Goal: Task Accomplishment & Management: Manage account settings

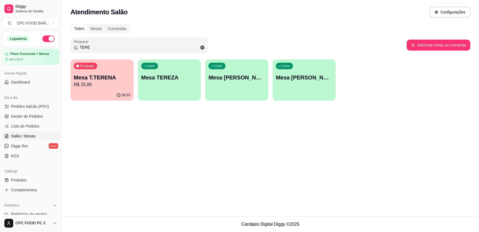
drag, startPoint x: 92, startPoint y: 50, endPoint x: 68, endPoint y: 48, distance: 23.5
click at [68, 48] on div "Todos Mesas Comandas Pesquisar TERE Adicionar mesa ou comanda Ocupada Mesa T.TE…" at bounding box center [270, 64] width 417 height 86
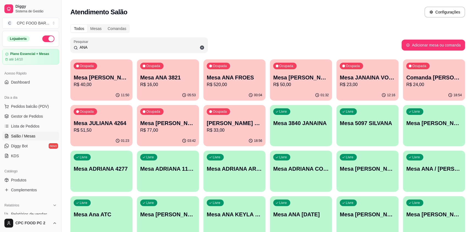
type input "ANA"
click at [223, 82] on p "R$ 520,00" at bounding box center [235, 84] width 56 height 7
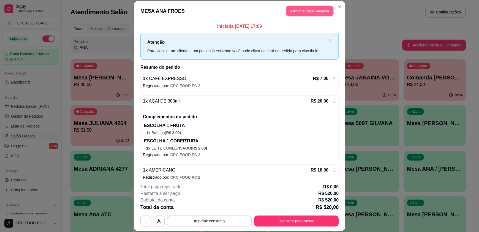
click at [300, 13] on button "Adicionar itens na mesa" at bounding box center [309, 11] width 47 height 11
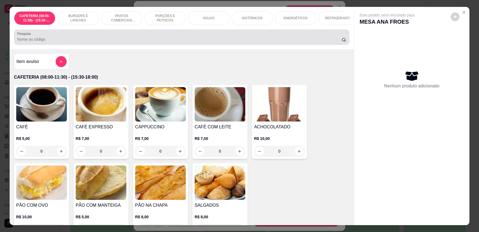
click at [175, 42] on input "Pesquisa" at bounding box center [179, 40] width 324 height 6
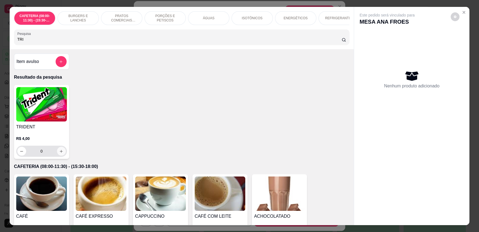
type input "TRI"
click at [61, 153] on icon "increase-product-quantity" at bounding box center [61, 151] width 4 height 4
type input "1"
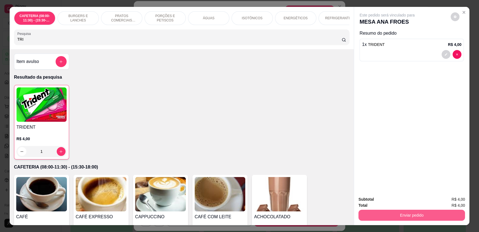
click at [413, 214] on button "Enviar pedido" at bounding box center [411, 215] width 106 height 11
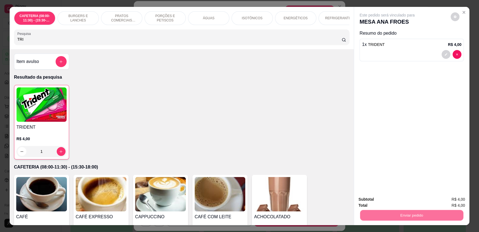
click at [441, 200] on button "Enviar pedido" at bounding box center [450, 202] width 31 height 10
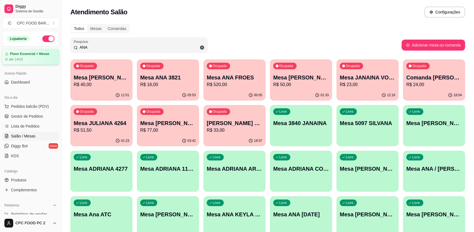
drag, startPoint x: 185, startPoint y: 46, endPoint x: 16, endPoint y: 59, distance: 169.6
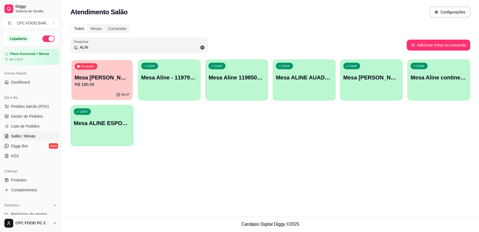
click at [90, 81] on div "Mesa [PERSON_NAME] 4287 R$ 180,50" at bounding box center [102, 81] width 55 height 14
click at [119, 125] on p "Mesa ALINE ESPORTISTA" at bounding box center [102, 123] width 56 height 8
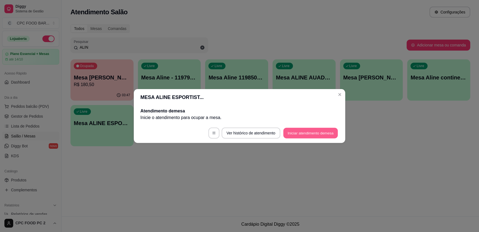
click at [310, 130] on button "Iniciar atendimento de mesa" at bounding box center [310, 133] width 54 height 11
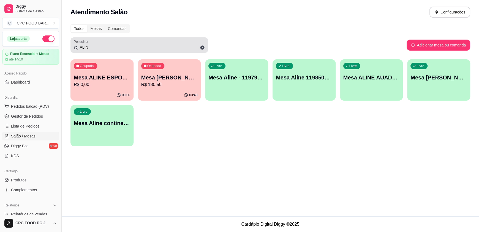
drag, startPoint x: 109, startPoint y: 44, endPoint x: 69, endPoint y: 47, distance: 40.0
click at [69, 47] on div "Todos Mesas Comandas Pesquisar ALIN Adicionar mesa ou comanda Ocupada Mesa ALIN…" at bounding box center [270, 87] width 417 height 132
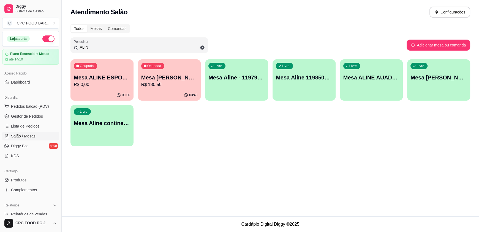
drag, startPoint x: 91, startPoint y: 47, endPoint x: 61, endPoint y: 46, distance: 30.6
click at [61, 46] on div "Diggy Sistema de Gestão C CPC FOOD BAR ... Loja aberta Plano Essencial + Mesas …" at bounding box center [239, 116] width 479 height 232
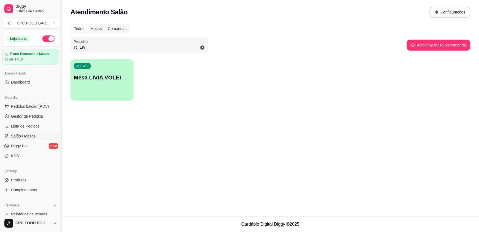
type input "LIVI"
click at [91, 71] on div "Livre Mesa LIVIA VOLEI" at bounding box center [101, 76] width 63 height 35
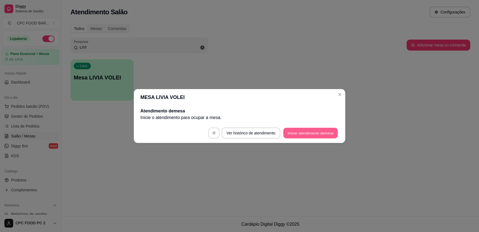
click at [306, 135] on button "Iniciar atendimento de mesa" at bounding box center [310, 133] width 54 height 11
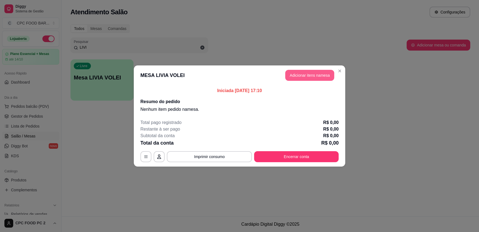
click at [297, 73] on button "Adicionar itens na mesa" at bounding box center [309, 75] width 49 height 11
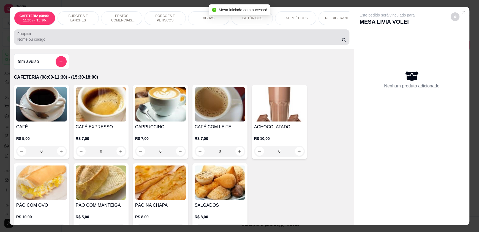
click at [153, 43] on div at bounding box center [181, 37] width 328 height 11
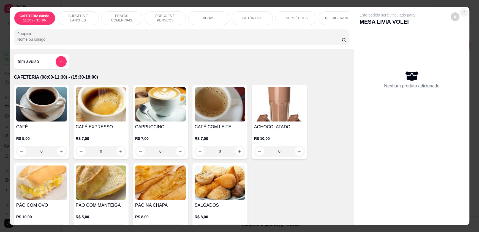
click at [462, 11] on icon "Close" at bounding box center [463, 12] width 4 height 4
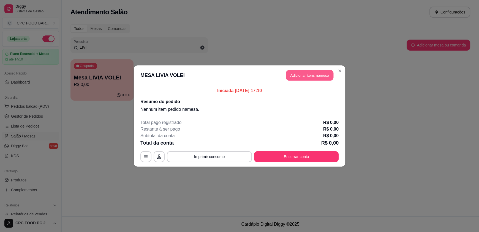
click at [294, 74] on button "Adicionar itens na mesa" at bounding box center [309, 75] width 47 height 11
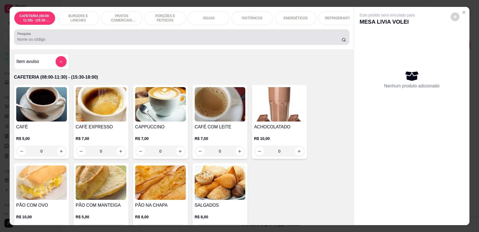
click at [158, 42] on input "Pesquisa" at bounding box center [179, 40] width 324 height 6
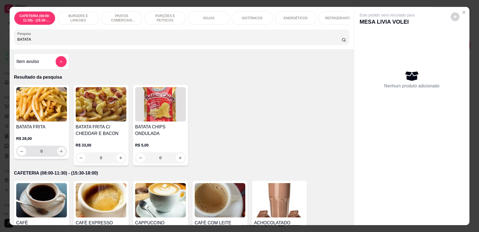
type input "BATATA"
click at [60, 153] on icon "increase-product-quantity" at bounding box center [61, 151] width 3 height 3
type input "1"
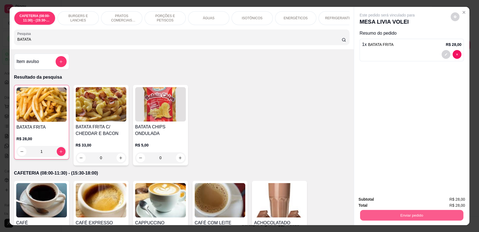
click at [401, 215] on button "Enviar pedido" at bounding box center [411, 215] width 103 height 11
click at [450, 201] on button "Enviar pedido" at bounding box center [450, 202] width 30 height 10
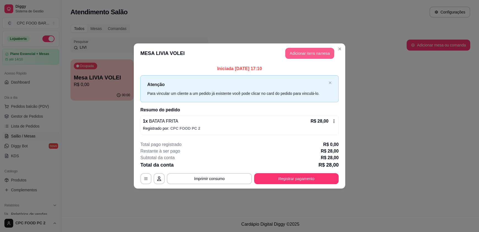
click at [322, 52] on button "Adicionar itens na mesa" at bounding box center [309, 53] width 49 height 11
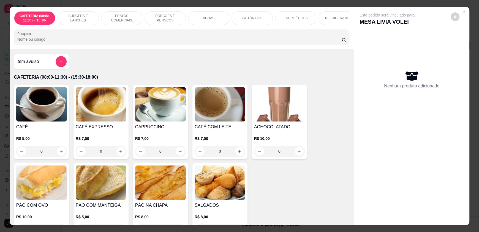
click at [96, 42] on input "Pesquisa" at bounding box center [179, 40] width 324 height 6
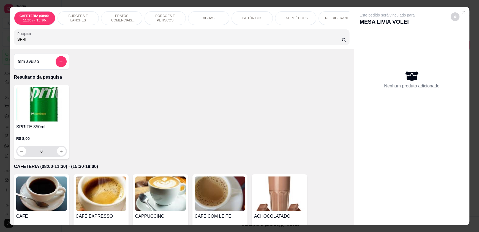
type input "SPRI"
click at [61, 153] on icon "increase-product-quantity" at bounding box center [61, 151] width 4 height 4
type input "1"
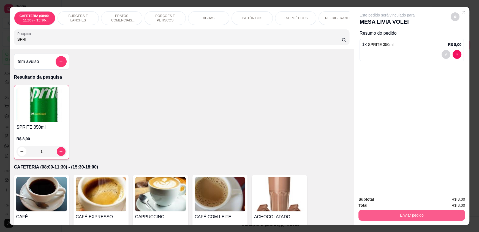
click at [423, 211] on button "Enviar pedido" at bounding box center [411, 215] width 106 height 11
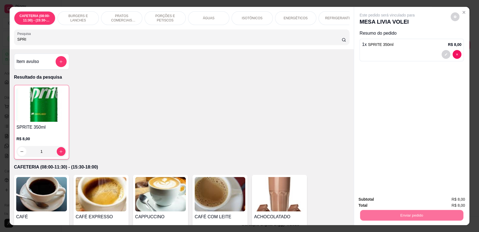
click at [445, 205] on button "Enviar pedido" at bounding box center [450, 202] width 31 height 10
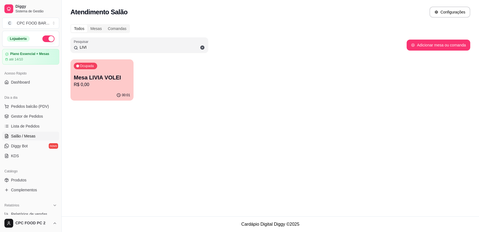
drag, startPoint x: 88, startPoint y: 48, endPoint x: 67, endPoint y: 46, distance: 21.2
click at [67, 46] on div "Todos Mesas Comandas Pesquisar LIVI Adicionar mesa ou comanda Ocupada Mesa LIVI…" at bounding box center [270, 64] width 417 height 86
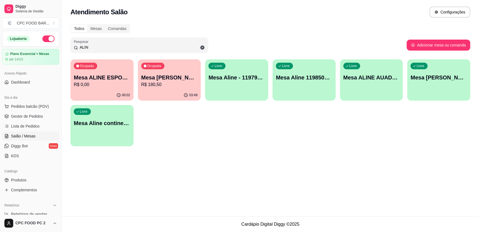
type input "ALIN"
click at [109, 83] on p "R$ 0,00" at bounding box center [102, 84] width 56 height 7
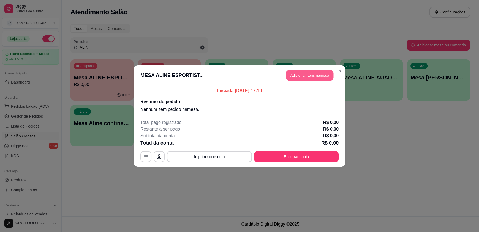
click at [306, 73] on button "Adicionar itens na mesa" at bounding box center [309, 75] width 47 height 11
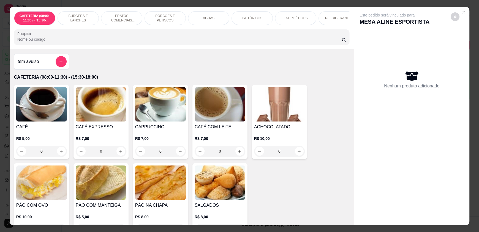
click at [170, 42] on input "Pesquisa" at bounding box center [179, 40] width 324 height 6
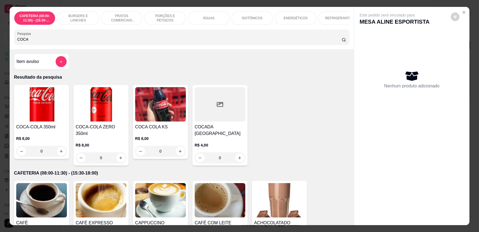
type input "COCA"
click at [60, 153] on icon "increase-product-quantity" at bounding box center [61, 151] width 4 height 4
type input "1"
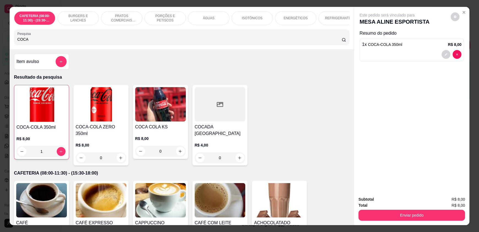
drag, startPoint x: 41, startPoint y: 43, endPoint x: 0, endPoint y: 44, distance: 40.7
click at [0, 45] on div "CAFETERIA (08:00-11:30) - (15:30-18:00) BURGERS E LANCHES PRATOS COMERCIAIS (11…" at bounding box center [239, 116] width 479 height 232
click at [119, 156] on icon "increase-product-quantity" at bounding box center [121, 158] width 4 height 4
type input "1"
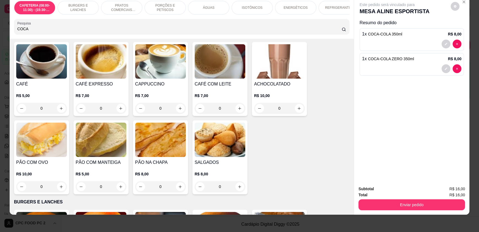
scroll to position [137, 0]
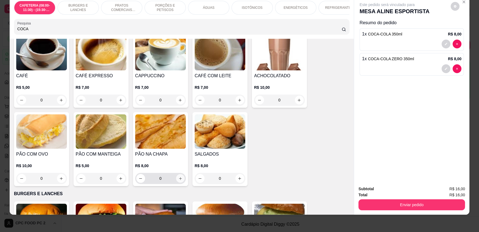
click at [178, 181] on icon "increase-product-quantity" at bounding box center [180, 179] width 4 height 4
type input "1"
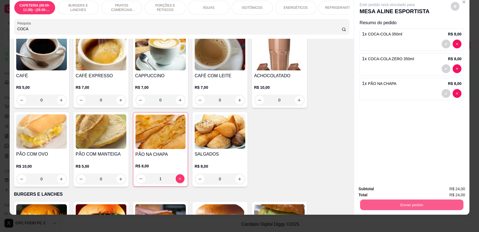
click at [419, 203] on button "Enviar pedido" at bounding box center [411, 204] width 103 height 11
click at [445, 190] on button "Enviar pedido" at bounding box center [450, 191] width 30 height 10
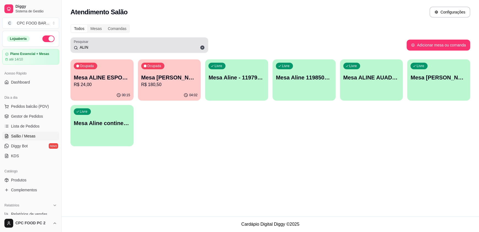
click at [203, 45] on icon at bounding box center [202, 47] width 5 height 5
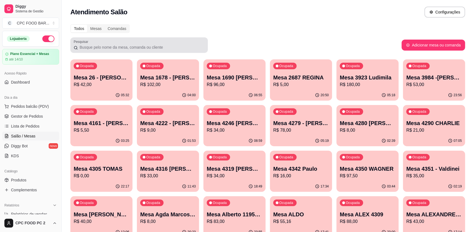
click at [113, 51] on div "Pesquisar" at bounding box center [139, 44] width 138 height 15
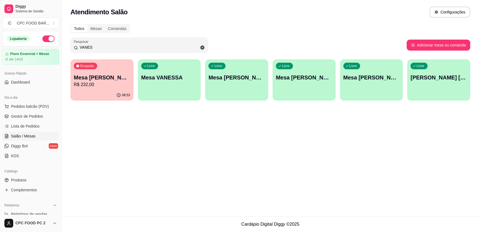
type input "VANES"
click at [103, 87] on p "R$ 232,00" at bounding box center [102, 84] width 56 height 7
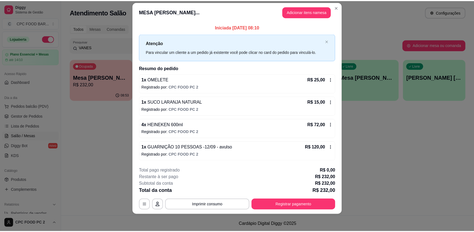
scroll to position [0, 0]
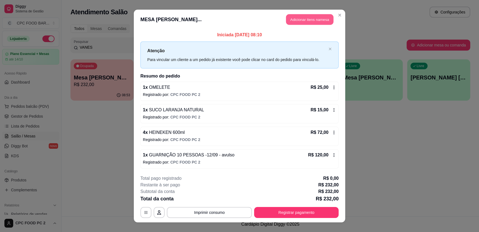
click at [296, 20] on button "Adicionar itens na mesa" at bounding box center [309, 19] width 47 height 11
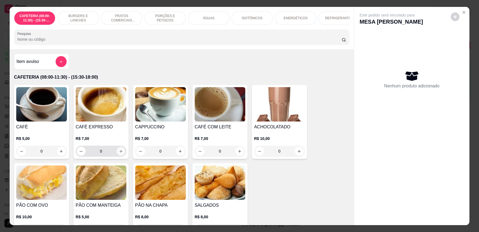
click at [116, 156] on button "increase-product-quantity" at bounding box center [120, 151] width 9 height 9
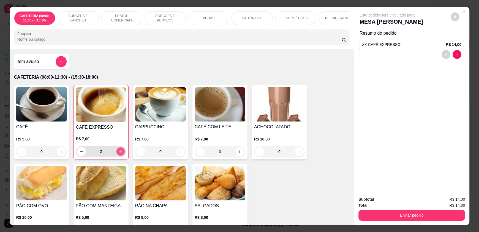
click at [116, 156] on button "increase-product-quantity" at bounding box center [120, 151] width 9 height 9
type input "3"
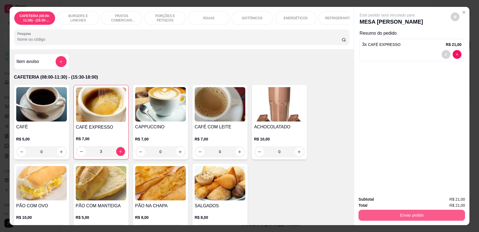
click at [409, 218] on button "Enviar pedido" at bounding box center [411, 215] width 106 height 11
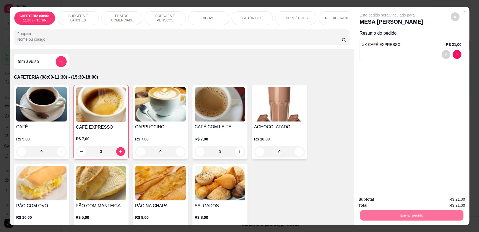
click at [453, 201] on button "Enviar pedido" at bounding box center [450, 202] width 31 height 10
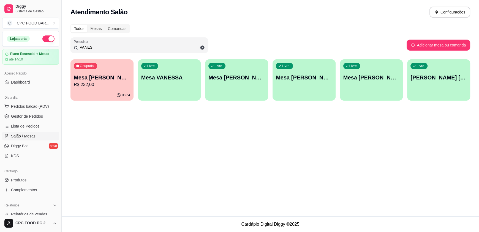
drag, startPoint x: 100, startPoint y: 48, endPoint x: 59, endPoint y: 46, distance: 41.3
click at [59, 46] on div "Diggy Sistema de Gestão C CPC FOOD BAR ... Loja aberta Plano Essencial + Mesas …" at bounding box center [239, 116] width 479 height 232
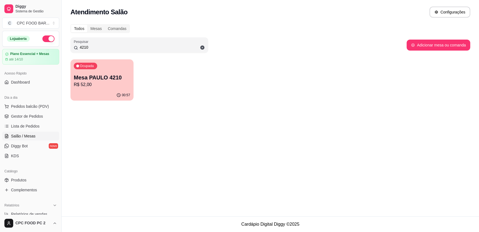
type input "4210"
click at [97, 70] on div "Ocupada Mesa PAULO 4210 R$ 52,00" at bounding box center [101, 74] width 63 height 31
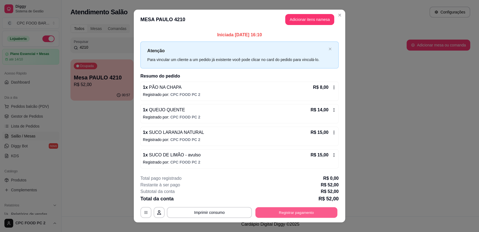
click at [286, 210] on button "Registrar pagamento" at bounding box center [296, 212] width 82 height 11
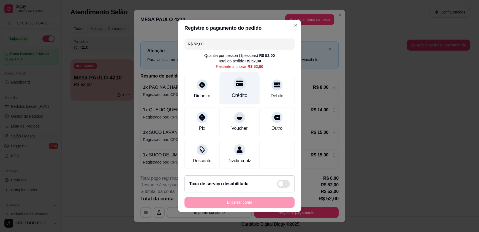
click at [242, 87] on div "Crédito" at bounding box center [239, 88] width 39 height 32
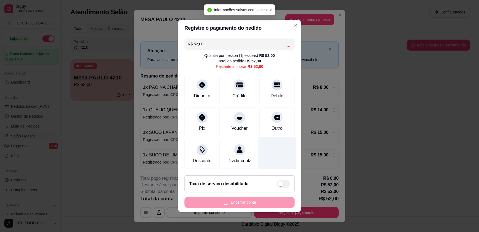
type input "R$ 0,00"
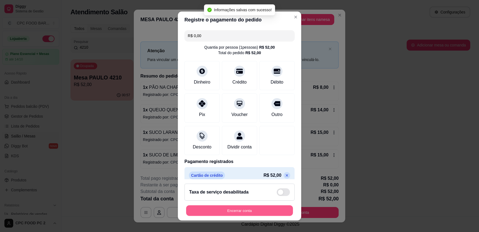
click at [230, 211] on button "Encerrar conta" at bounding box center [239, 210] width 107 height 11
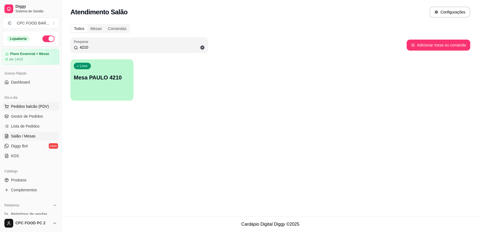
click at [25, 106] on span "Pedidos balcão (PDV)" at bounding box center [30, 107] width 38 height 6
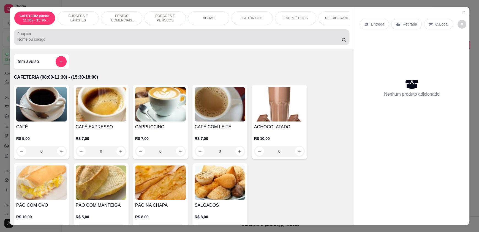
click at [64, 42] on input "Pesquisa" at bounding box center [179, 40] width 324 height 6
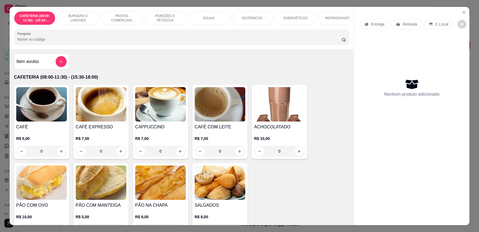
click at [55, 42] on input "Pesquisa" at bounding box center [179, 40] width 324 height 6
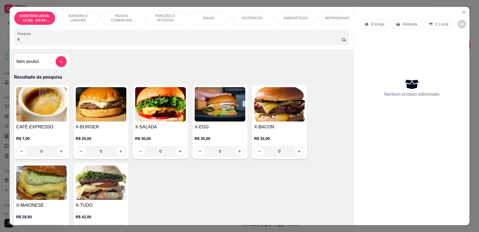
type input "X"
click at [119, 156] on div "0" at bounding box center [101, 151] width 51 height 11
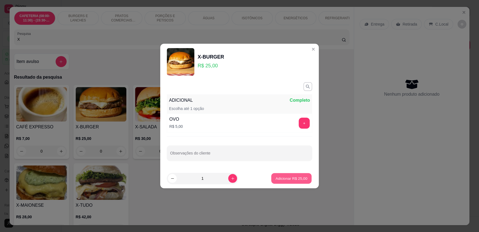
click at [286, 175] on button "Adicionar R$ 25,00" at bounding box center [291, 178] width 40 height 11
type input "1"
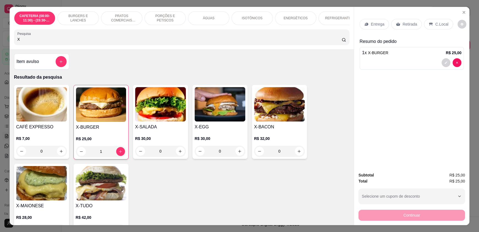
click at [435, 23] on p "C.Local" at bounding box center [441, 24] width 13 height 6
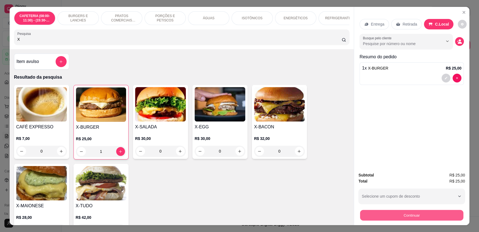
click at [393, 219] on button "Continuar" at bounding box center [411, 215] width 103 height 11
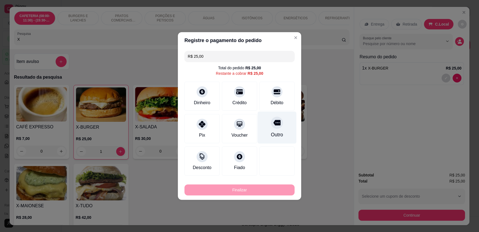
click at [275, 103] on div "Débito" at bounding box center [276, 103] width 13 height 7
type input "R$ 0,00"
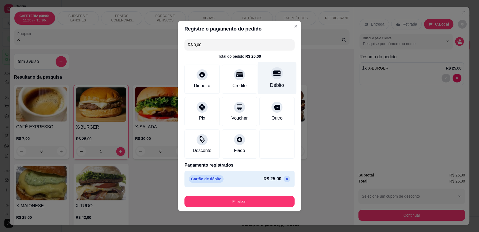
click at [275, 84] on div "Débito" at bounding box center [277, 85] width 14 height 7
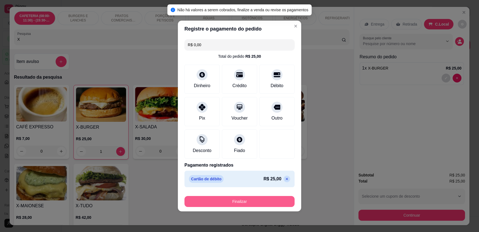
click at [223, 199] on button "Finalizar" at bounding box center [239, 201] width 110 height 11
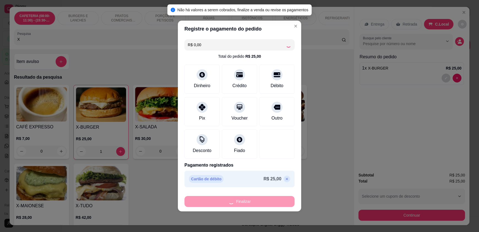
type input "0"
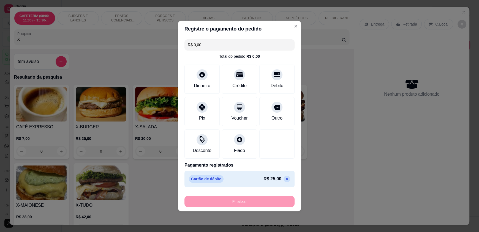
type input "-R$ 25,00"
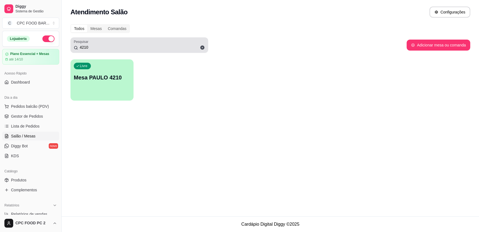
click at [202, 48] on icon at bounding box center [202, 47] width 5 height 5
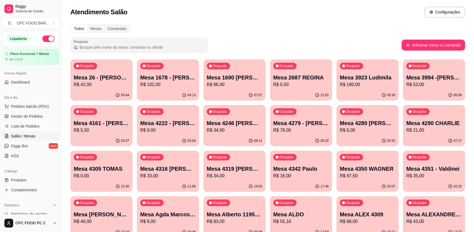
click at [94, 48] on input "Pesquisar" at bounding box center [141, 48] width 127 height 6
click at [21, 108] on span "Pedidos balcão (PDV)" at bounding box center [30, 107] width 38 height 6
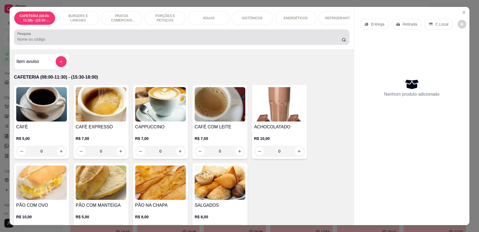
click at [76, 42] on input "Pesquisa" at bounding box center [179, 40] width 324 height 6
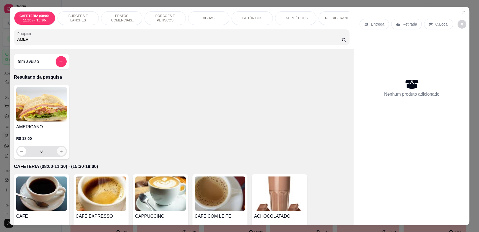
type input "AMERI"
click at [61, 153] on icon "increase-product-quantity" at bounding box center [61, 151] width 4 height 4
type input "1"
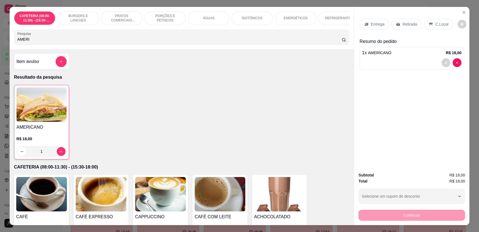
drag, startPoint x: 64, startPoint y: 41, endPoint x: 0, endPoint y: 44, distance: 63.9
click at [0, 44] on div "CAFETERIA (08:00-11:30) - (15:30-18:00) BURGERS E LANCHES PRATOS COMERCIAIS (11…" at bounding box center [239, 116] width 479 height 232
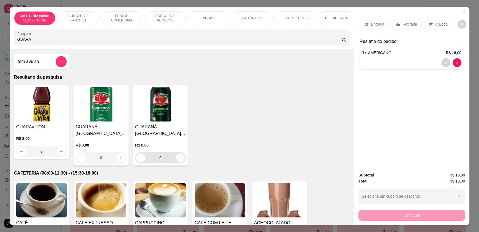
type input "GUARA"
click at [182, 161] on button "increase-product-quantity" at bounding box center [180, 157] width 9 height 9
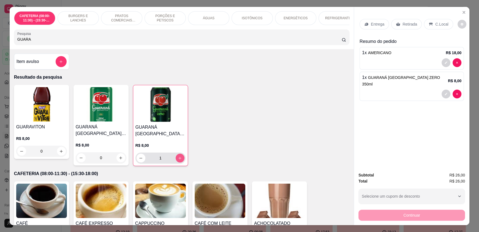
type input "1"
click at [435, 26] on p "C.Local" at bounding box center [441, 24] width 13 height 6
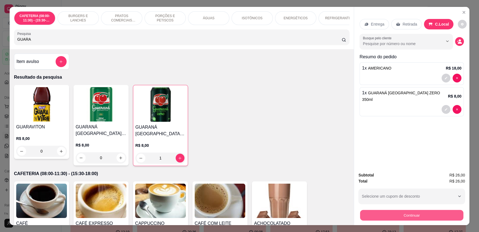
click at [388, 214] on button "Continuar" at bounding box center [411, 215] width 103 height 11
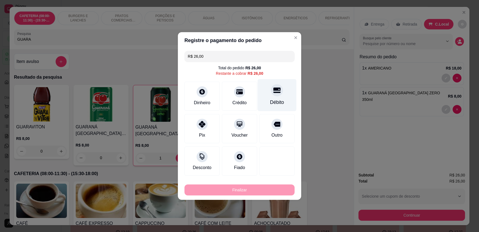
click at [272, 101] on div "Débito" at bounding box center [277, 102] width 14 height 7
type input "R$ 0,00"
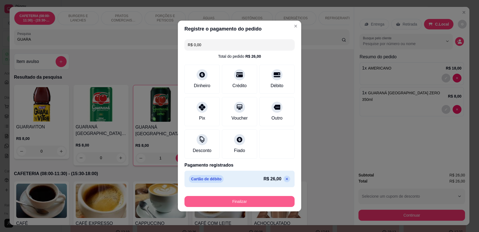
click at [232, 203] on button "Finalizar" at bounding box center [239, 201] width 110 height 11
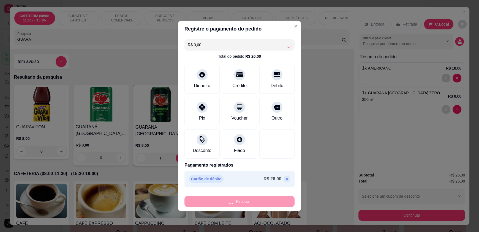
type input "0"
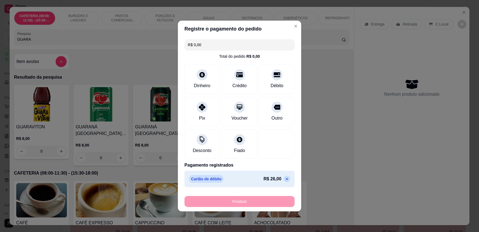
type input "-R$ 26,00"
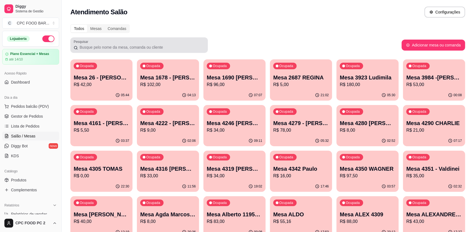
click at [119, 47] on input "Pesquisar" at bounding box center [141, 48] width 127 height 6
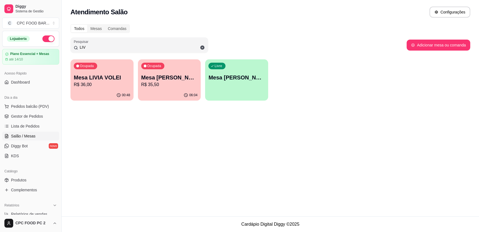
type input "LIV"
click at [104, 85] on p "R$ 36,00" at bounding box center [102, 84] width 55 height 6
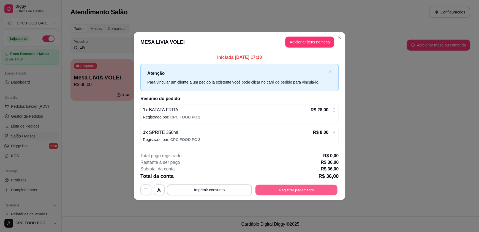
click at [297, 188] on button "Registrar pagamento" at bounding box center [296, 190] width 82 height 11
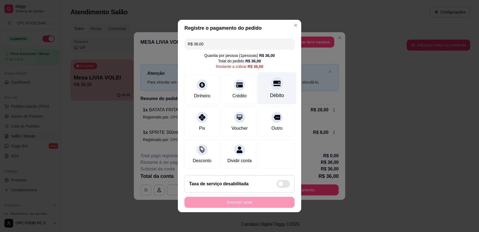
click at [274, 92] on div "Débito" at bounding box center [277, 95] width 14 height 7
type input "R$ 0,00"
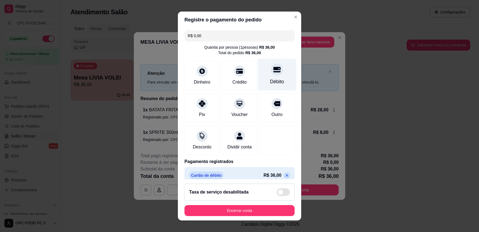
click at [263, 75] on div "Débito" at bounding box center [276, 75] width 39 height 32
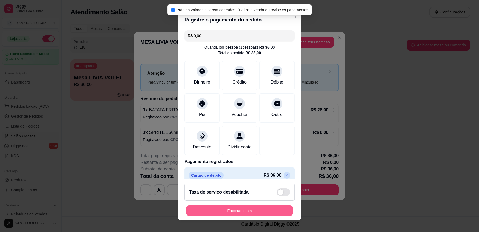
click at [240, 212] on button "Encerrar conta" at bounding box center [239, 210] width 107 height 11
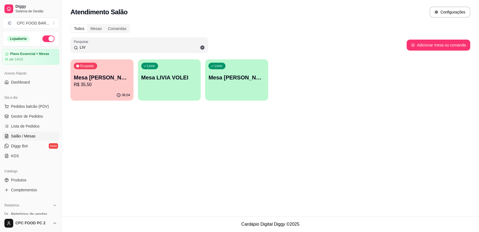
drag, startPoint x: 93, startPoint y: 47, endPoint x: 68, endPoint y: 46, distance: 24.2
click at [68, 46] on div "Todos Mesas Comandas Pesquisar LIV Adicionar mesa ou comanda Ocupada Mesa [PERS…" at bounding box center [270, 64] width 417 height 86
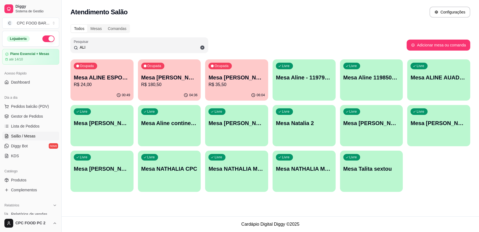
type input "ALI"
click at [109, 82] on p "R$ 24,00" at bounding box center [102, 84] width 55 height 6
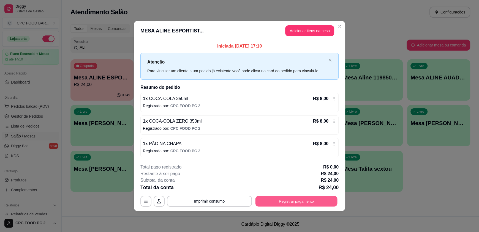
click at [287, 202] on button "Registrar pagamento" at bounding box center [296, 201] width 82 height 11
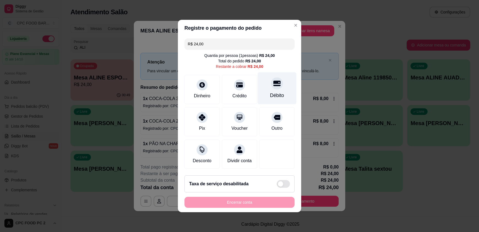
click at [270, 92] on div "Débito" at bounding box center [277, 95] width 14 height 7
type input "R$ 0,00"
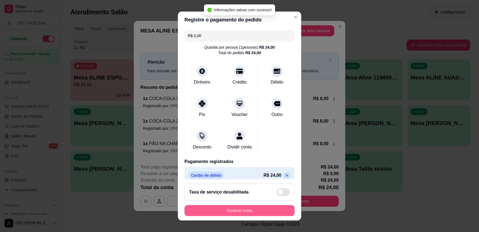
click at [227, 208] on button "Encerrar conta" at bounding box center [239, 210] width 110 height 11
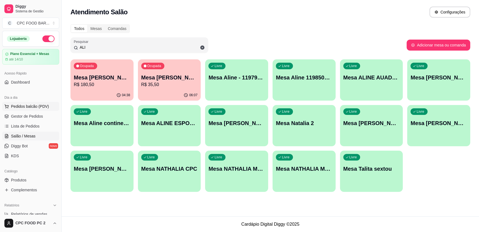
click at [35, 105] on span "Pedidos balcão (PDV)" at bounding box center [30, 107] width 38 height 6
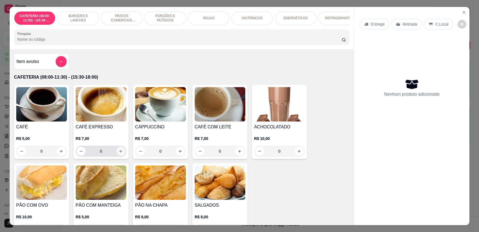
click at [119, 153] on icon "increase-product-quantity" at bounding box center [121, 151] width 4 height 4
type input "1"
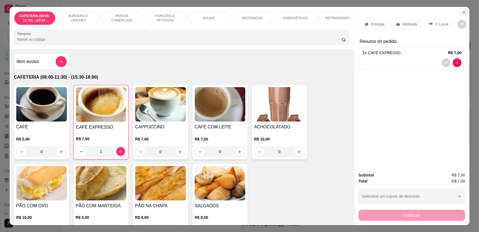
click at [462, 13] on icon "Close" at bounding box center [463, 12] width 4 height 4
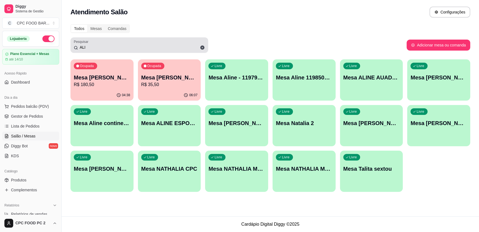
click at [203, 49] on icon at bounding box center [202, 48] width 4 height 4
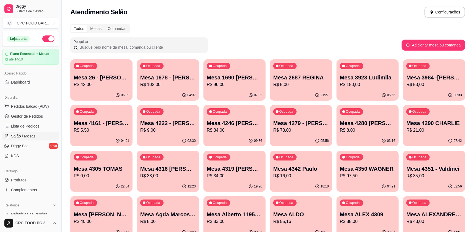
click at [147, 47] on input "Pesquisar" at bounding box center [141, 48] width 127 height 6
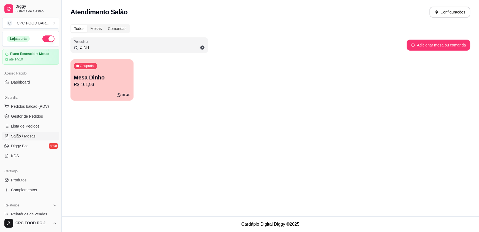
type input "DINH"
click at [108, 83] on p "R$ 161,93" at bounding box center [102, 84] width 56 height 7
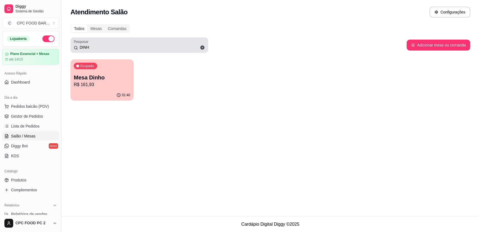
click at [203, 48] on icon at bounding box center [202, 47] width 5 height 5
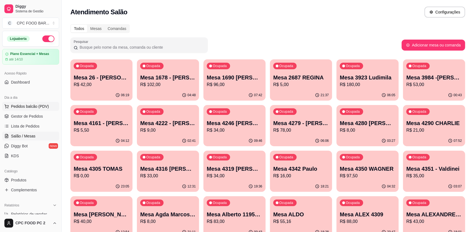
click at [24, 106] on span "Pedidos balcão (PDV)" at bounding box center [30, 107] width 38 height 6
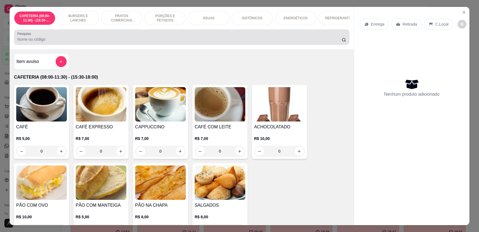
click at [34, 42] on input "Pesquisa" at bounding box center [179, 40] width 324 height 6
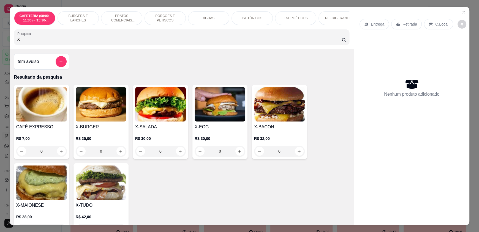
type input "X"
click at [248, 182] on div "CAFÉ EXPRESSO R$ 7,00 0 X-BURGER R$ 25,00 0 X-SALADA R$ 30,00 0 X-EGG R$ 30,00 …" at bounding box center [181, 161] width 335 height 152
click at [461, 12] on icon "Close" at bounding box center [463, 12] width 4 height 4
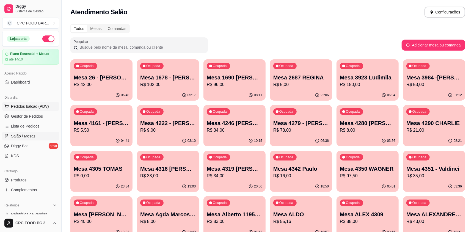
click at [28, 109] on span "Pedidos balcão (PDV)" at bounding box center [30, 107] width 38 height 6
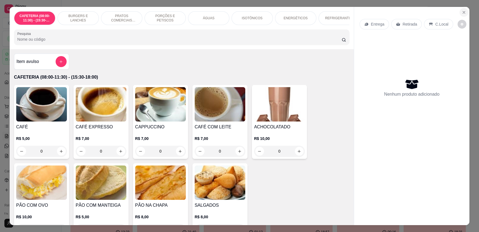
click at [462, 12] on icon "Close" at bounding box center [463, 12] width 4 height 4
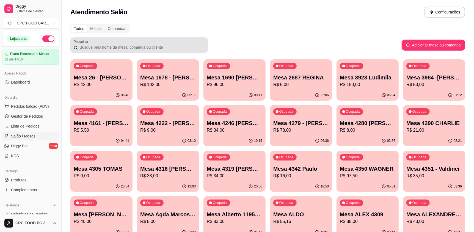
click at [185, 45] on input "Pesquisar" at bounding box center [141, 48] width 127 height 6
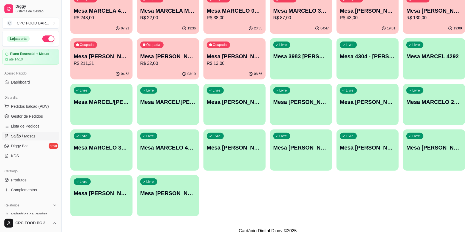
scroll to position [73, 0]
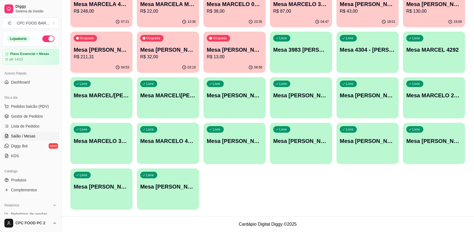
type input "MARCE"
click at [119, 190] on p "Mesa [PERSON_NAME]" at bounding box center [102, 187] width 56 height 8
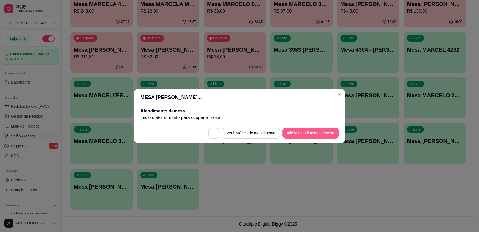
click at [309, 133] on button "Iniciar atendimento de mesa" at bounding box center [310, 133] width 56 height 11
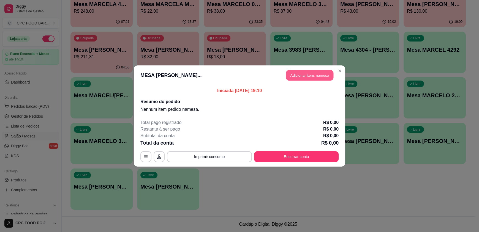
click at [316, 71] on button "Adicionar itens na mesa" at bounding box center [309, 75] width 47 height 11
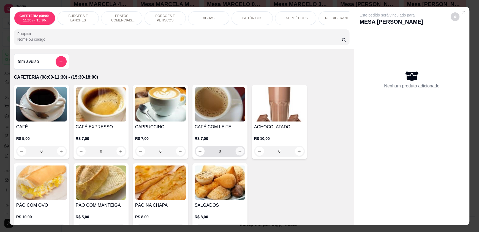
click at [238, 153] on icon "increase-product-quantity" at bounding box center [240, 151] width 4 height 4
type input "1"
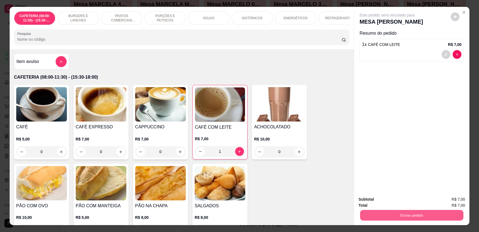
click at [417, 216] on button "Enviar pedido" at bounding box center [411, 215] width 103 height 11
click at [441, 202] on button "Enviar pedido" at bounding box center [450, 202] width 30 height 10
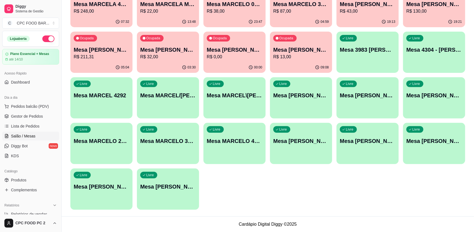
click at [252, 183] on div "Ocupada Mesa MARCELA 4221 R$ 248,00 07:32 Ocupada Mesa MARCELA MESA 4 R$ 22,00 …" at bounding box center [267, 98] width 395 height 224
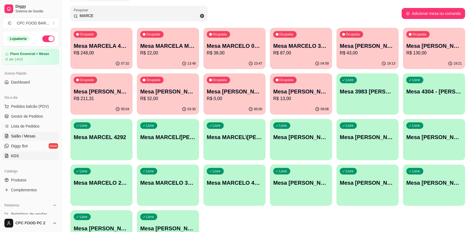
scroll to position [0, 0]
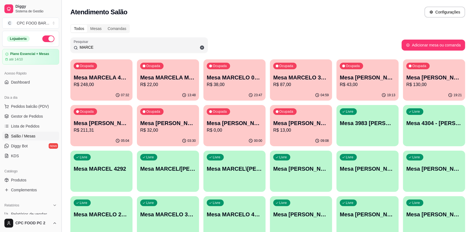
drag, startPoint x: 95, startPoint y: 50, endPoint x: 59, endPoint y: 48, distance: 36.1
click at [59, 48] on div "Diggy Sistema de Gestão C CPC FOOD BAR ... Loja aberta Plano Essencial + Mesas …" at bounding box center [237, 153] width 474 height 306
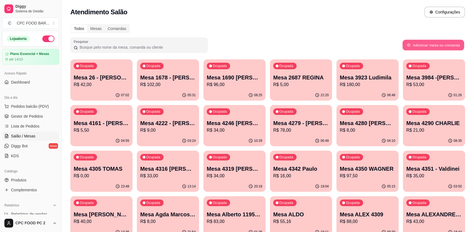
click at [423, 45] on button "Adicionar mesa ou comanda" at bounding box center [434, 45] width 62 height 11
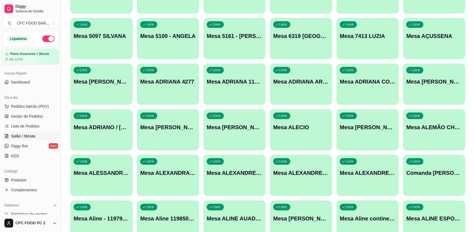
scroll to position [2063, 0]
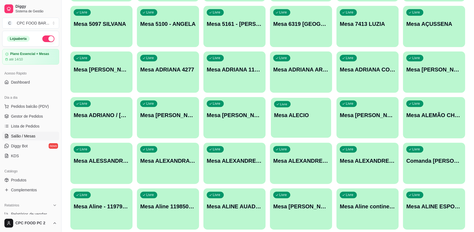
click at [309, 122] on div "Livre Mesa ALECIO" at bounding box center [301, 115] width 60 height 34
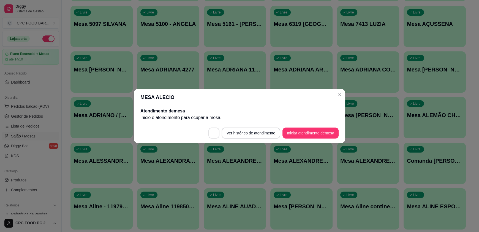
click at [209, 133] on button "button" at bounding box center [213, 133] width 11 height 11
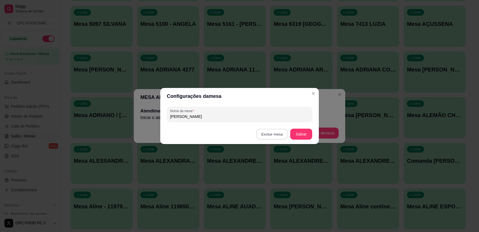
click at [271, 133] on button "Excluir mesa" at bounding box center [271, 134] width 31 height 11
click at [273, 171] on button "Confirmar" at bounding box center [273, 169] width 20 height 8
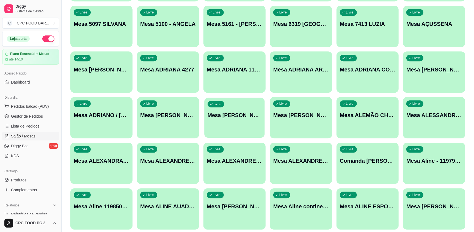
click at [247, 116] on p "Mesa [PERSON_NAME]" at bounding box center [235, 115] width 54 height 7
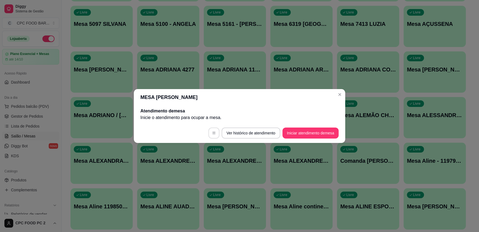
click at [212, 133] on icon "button" at bounding box center [214, 133] width 4 height 4
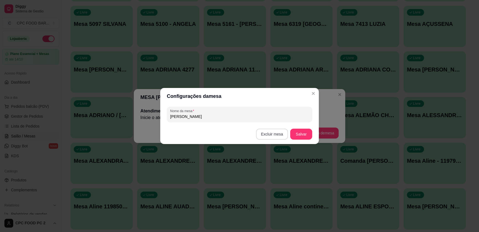
click at [273, 134] on button "Excluir mesa" at bounding box center [272, 134] width 32 height 11
click at [276, 168] on button "Confirmar" at bounding box center [273, 169] width 20 height 9
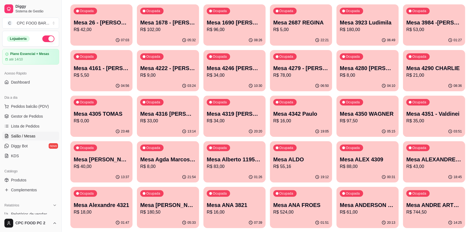
scroll to position [0, 0]
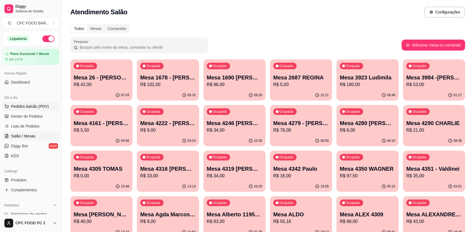
click at [24, 105] on span "Pedidos balcão (PDV)" at bounding box center [30, 107] width 38 height 6
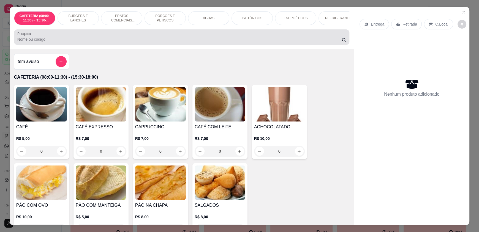
click at [68, 40] on div at bounding box center [181, 37] width 328 height 11
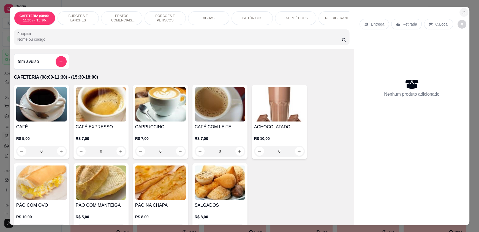
click at [462, 14] on icon "Close" at bounding box center [463, 12] width 4 height 4
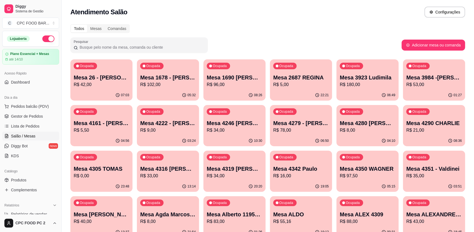
click at [97, 46] on input "Pesquisar" at bounding box center [141, 48] width 127 height 6
click at [166, 49] on input "Pesquisar" at bounding box center [141, 48] width 127 height 6
click at [161, 46] on input "Pesquisar" at bounding box center [141, 48] width 127 height 6
click at [168, 48] on input "Pesquisar" at bounding box center [141, 48] width 127 height 6
click at [426, 50] on button "Adicionar mesa ou comanda" at bounding box center [434, 45] width 62 height 11
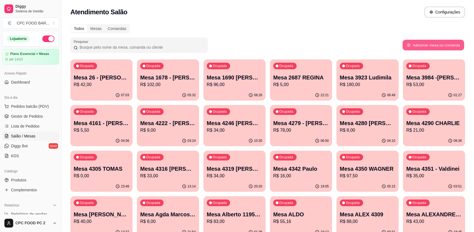
select select "TABLE"
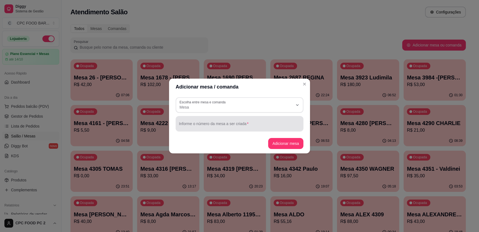
click at [209, 122] on div at bounding box center [239, 123] width 121 height 11
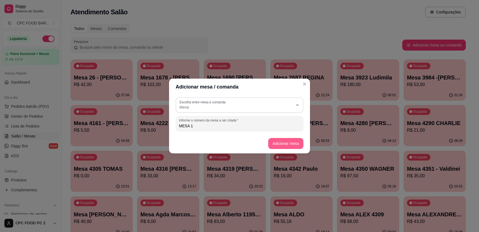
type input "MESA 1"
click at [297, 145] on button "Adicionar mesa" at bounding box center [285, 143] width 34 height 11
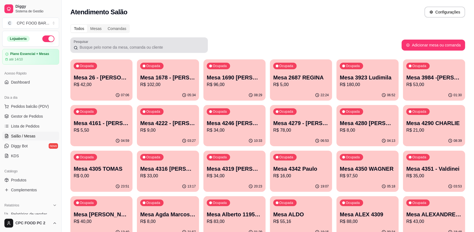
click at [140, 43] on div at bounding box center [139, 45] width 131 height 11
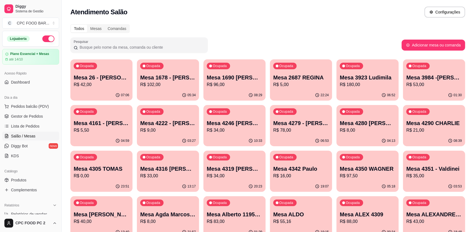
click at [94, 51] on div "Pesquisar" at bounding box center [139, 44] width 138 height 15
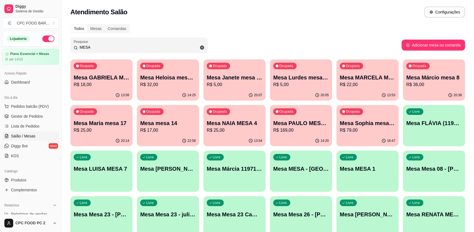
type input "MESA"
click at [379, 174] on div "Livre Mesa MESA 1" at bounding box center [368, 168] width 62 height 35
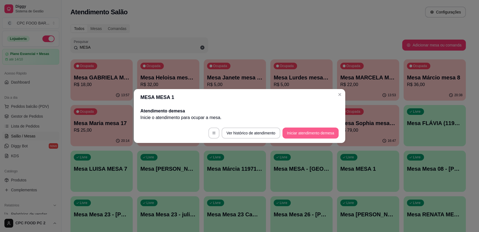
click at [312, 134] on button "Iniciar atendimento de mesa" at bounding box center [310, 133] width 56 height 11
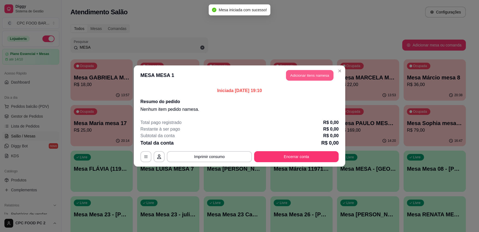
click at [311, 76] on button "Adicionar itens na mesa" at bounding box center [309, 75] width 47 height 11
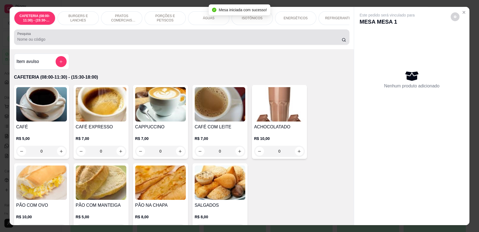
click at [221, 42] on input "Pesquisa" at bounding box center [179, 40] width 324 height 6
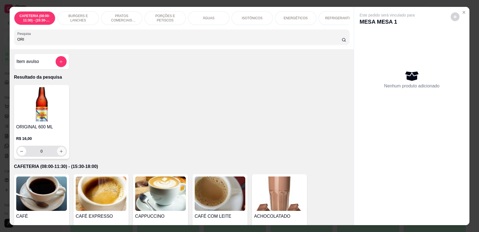
type input "ORI"
click at [59, 153] on icon "increase-product-quantity" at bounding box center [61, 151] width 4 height 4
type input "1"
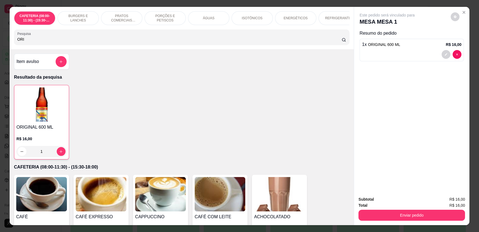
drag, startPoint x: 65, startPoint y: 41, endPoint x: 0, endPoint y: 36, distance: 65.6
click at [0, 36] on div "CAFETERIA (08:00-11:30) - (15:30-18:00) BURGERS E LANCHES PRATOS COMERCIAIS (11…" at bounding box center [239, 116] width 479 height 232
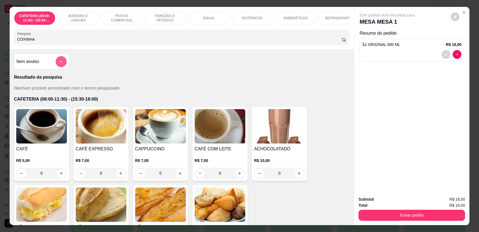
type input "COXINHA"
click at [59, 64] on icon "add-separate-item" at bounding box center [61, 62] width 4 height 4
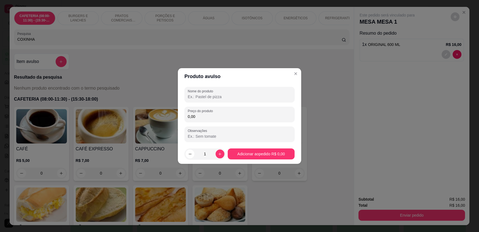
click at [195, 99] on input "Nome do produto" at bounding box center [239, 97] width 103 height 6
type input "COXINHA CREMOSA"
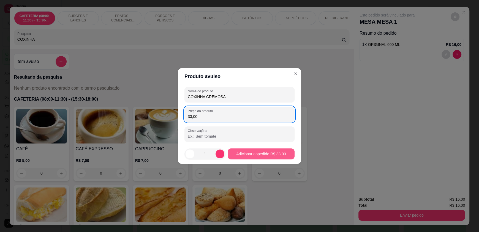
type input "33,00"
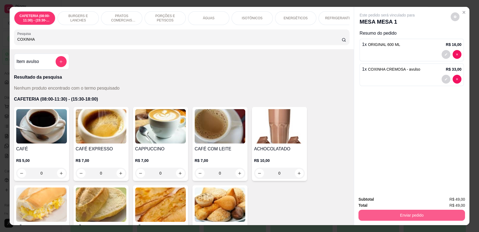
click at [417, 216] on button "Enviar pedido" at bounding box center [411, 215] width 106 height 11
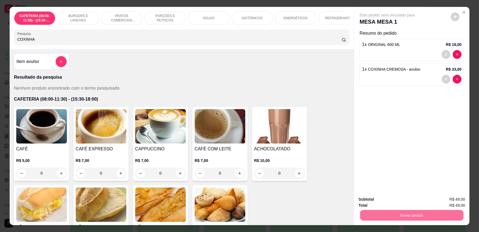
click at [446, 199] on button "Enviar pedido" at bounding box center [450, 202] width 31 height 10
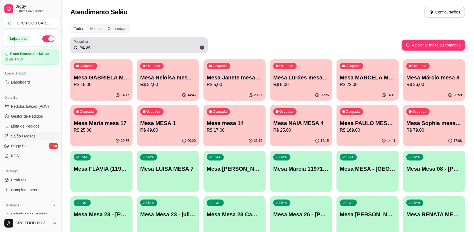
click at [204, 47] on icon at bounding box center [202, 48] width 4 height 4
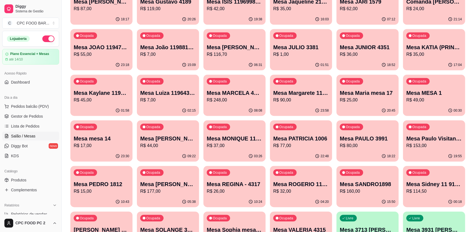
scroll to position [248, 0]
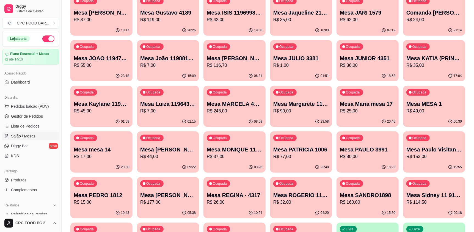
type input "1"
click at [423, 113] on p "R$ 49,00" at bounding box center [435, 111] width 56 height 7
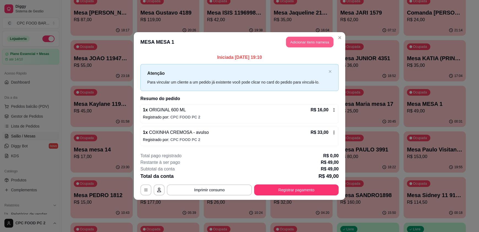
click at [303, 42] on button "Adicionar itens na mesa" at bounding box center [309, 42] width 47 height 11
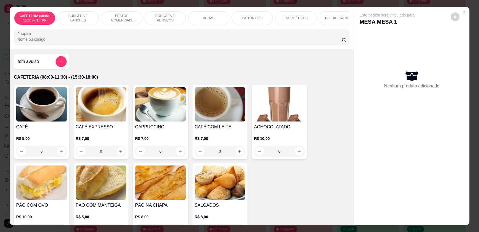
click at [103, 41] on input "Pesquisa" at bounding box center [179, 40] width 324 height 6
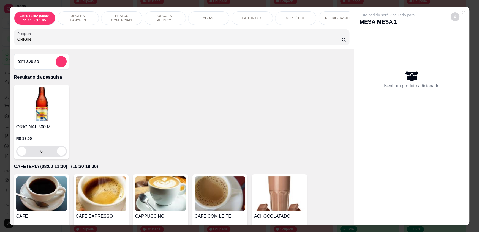
type input "ORIGIN"
click at [57, 156] on button "increase-product-quantity" at bounding box center [61, 151] width 9 height 9
type input "1"
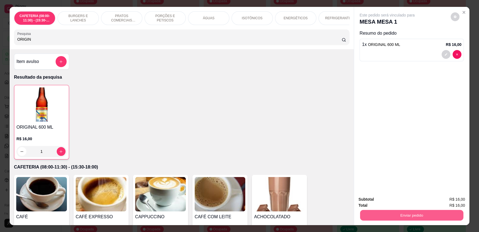
click at [375, 215] on button "Enviar pedido" at bounding box center [411, 215] width 103 height 11
click at [459, 201] on button "Enviar pedido" at bounding box center [450, 202] width 30 height 10
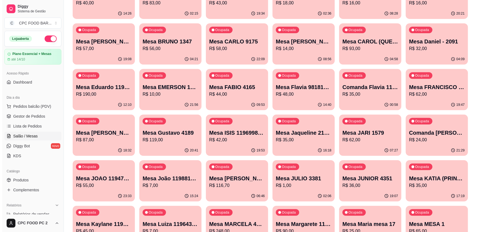
scroll to position [0, 0]
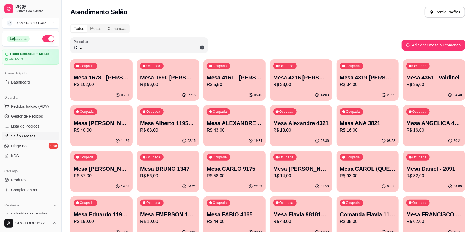
drag, startPoint x: 106, startPoint y: 48, endPoint x: 75, endPoint y: 47, distance: 31.4
click at [75, 47] on div "1" at bounding box center [139, 45] width 131 height 11
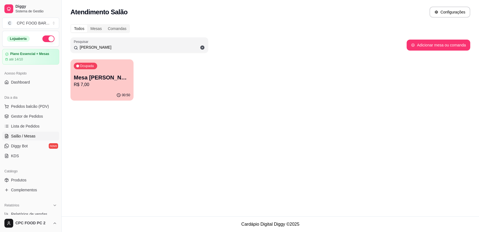
type input "[PERSON_NAME]"
click at [80, 84] on p "R$ 7,00" at bounding box center [102, 84] width 56 height 7
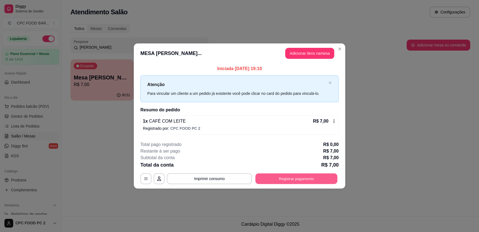
click at [286, 177] on button "Registrar pagamento" at bounding box center [296, 178] width 82 height 11
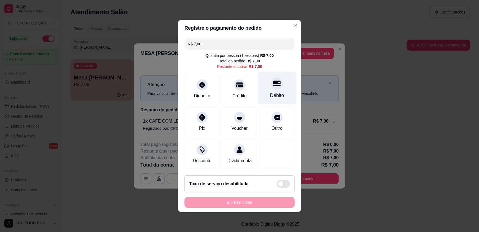
click at [277, 84] on div "Débito" at bounding box center [276, 88] width 39 height 32
type input "R$ 0,00"
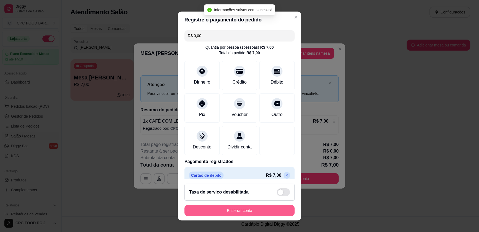
click at [225, 213] on button "Encerrar conta" at bounding box center [239, 210] width 110 height 11
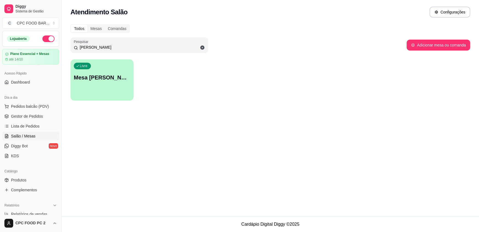
drag, startPoint x: 120, startPoint y: 46, endPoint x: 71, endPoint y: 44, distance: 49.3
click at [71, 44] on div "Pesquisar [PERSON_NAME]" at bounding box center [139, 44] width 138 height 15
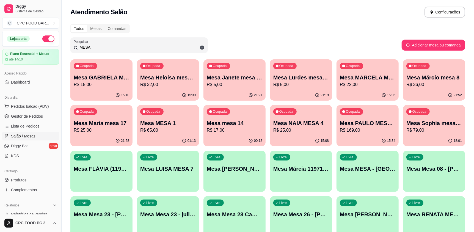
type input "MESA"
click at [178, 114] on div "Ocupada Mesa MESA 1 R$ 65,00" at bounding box center [168, 120] width 62 height 31
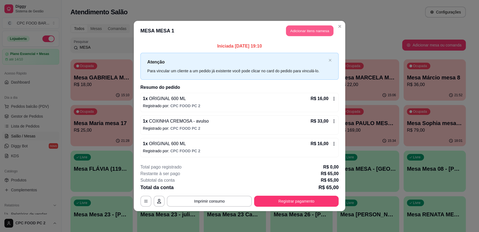
click at [310, 31] on button "Adicionar itens na mesa" at bounding box center [309, 31] width 47 height 11
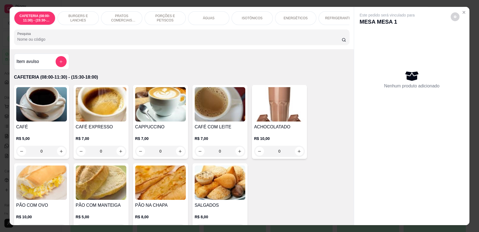
click at [174, 42] on input "Pesquisa" at bounding box center [179, 40] width 324 height 6
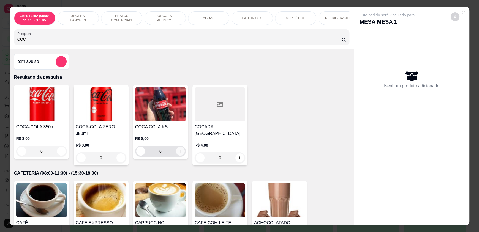
type input "COC"
click at [178, 153] on icon "increase-product-quantity" at bounding box center [180, 151] width 4 height 4
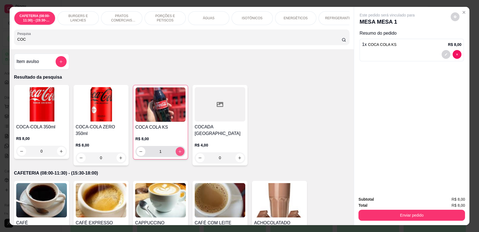
type input "1"
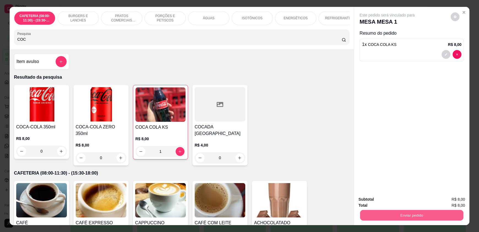
click at [387, 213] on button "Enviar pedido" at bounding box center [411, 215] width 103 height 11
click at [447, 201] on button "Enviar pedido" at bounding box center [450, 202] width 31 height 10
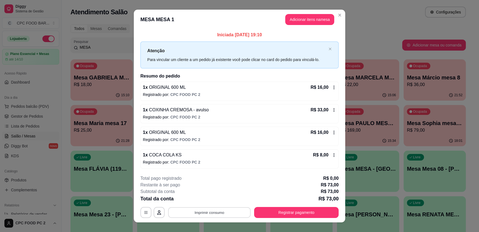
click at [220, 209] on button "Imprimir consumo" at bounding box center [209, 212] width 83 height 11
click at [219, 197] on button "IMPRESSORA" at bounding box center [209, 199] width 40 height 9
click at [313, 209] on button "Registrar pagamento" at bounding box center [296, 212] width 84 height 11
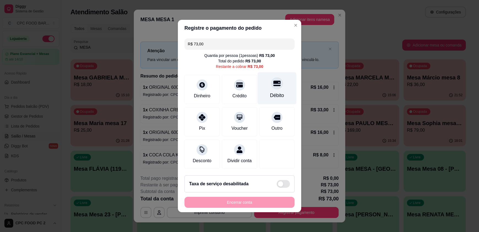
click at [273, 82] on icon at bounding box center [276, 83] width 7 height 7
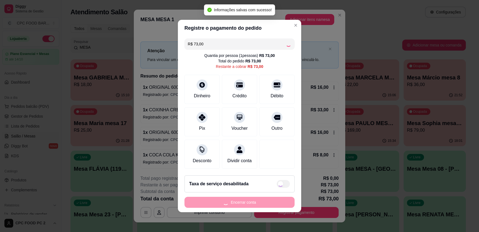
type input "R$ 0,00"
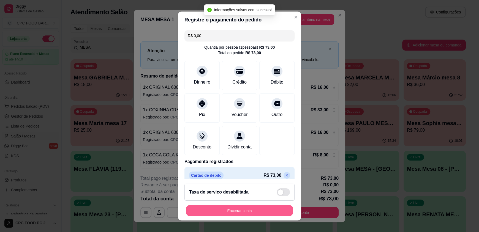
click at [237, 206] on button "Encerrar conta" at bounding box center [239, 210] width 107 height 11
